Goal: Find contact information: Find contact information

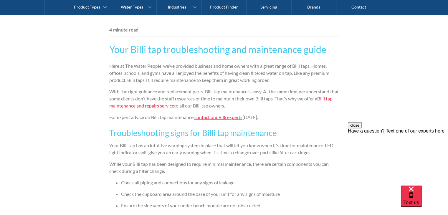
scroll to position [338, 0]
click at [211, 119] on link "contact our Billi experts" at bounding box center [218, 117] width 48 height 6
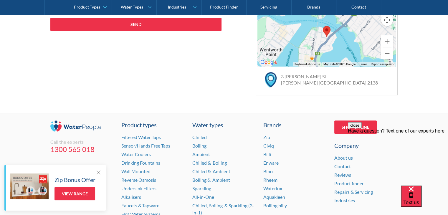
scroll to position [447, 0]
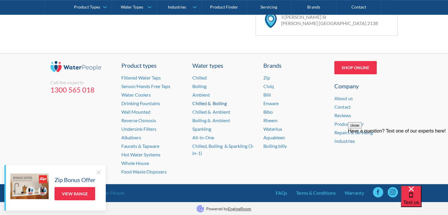
click at [218, 104] on link "Chilled & Boiling" at bounding box center [209, 103] width 34 height 6
